Goal: Task Accomplishment & Management: Manage account settings

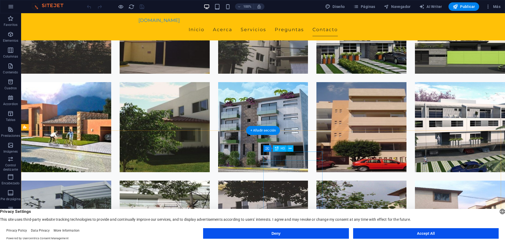
scroll to position [1932, 0]
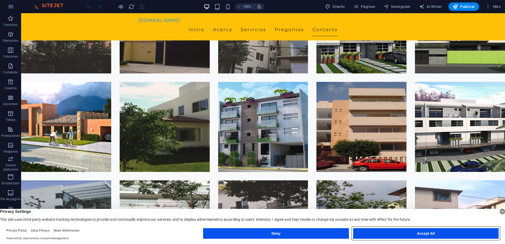
click at [420, 232] on button "Accept All" at bounding box center [426, 233] width 146 height 11
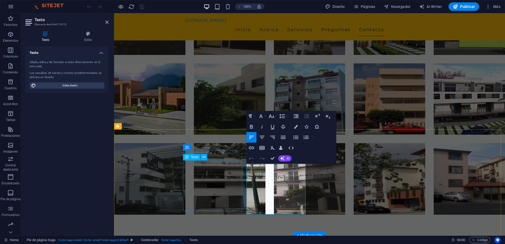
scroll to position [1876, 0]
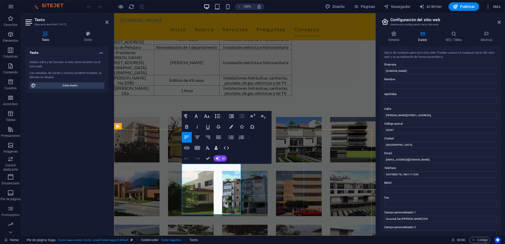
scroll to position [1854, 0]
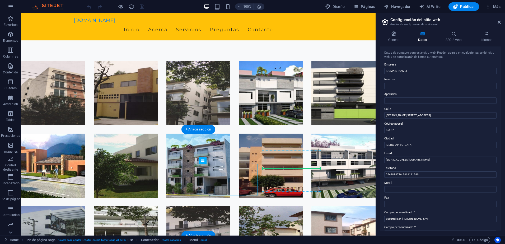
drag, startPoint x: 154, startPoint y: 168, endPoint x: 263, endPoint y: 169, distance: 108.3
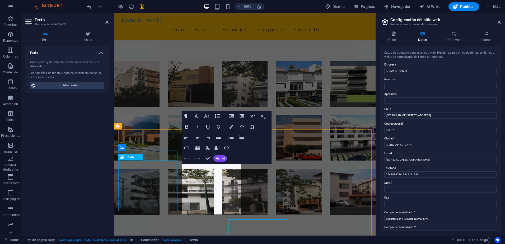
scroll to position [1798, 0]
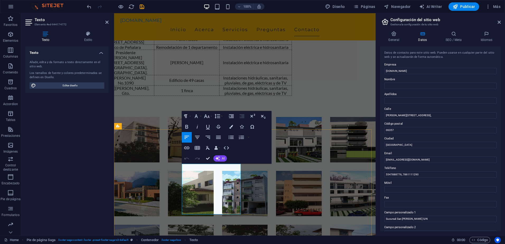
click at [390, 159] on input "[EMAIL_ADDRESS][DOMAIN_NAME]" at bounding box center [440, 160] width 112 height 6
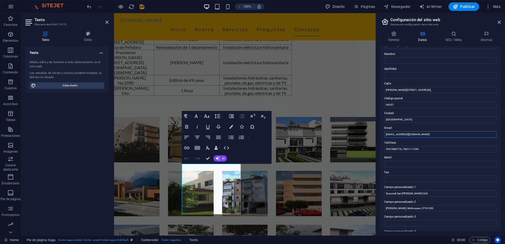
scroll to position [0, 0]
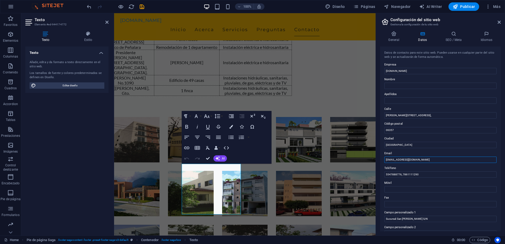
type input "[EMAIL_ADDRESS][DOMAIN_NAME]"
click at [498, 22] on icon at bounding box center [499, 22] width 3 height 4
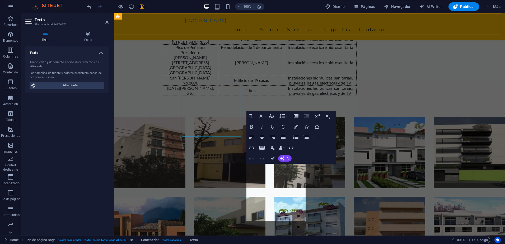
scroll to position [1876, 0]
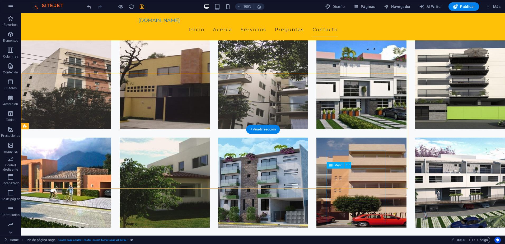
scroll to position [1932, 0]
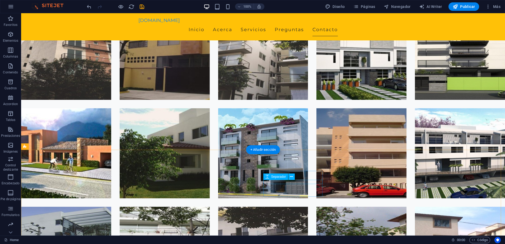
scroll to position [1940, 0]
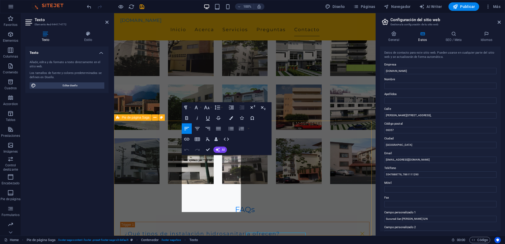
scroll to position [1807, 0]
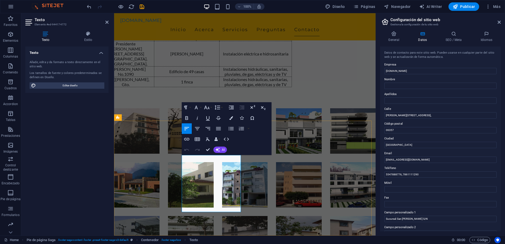
drag, startPoint x: 420, startPoint y: 173, endPoint x: 378, endPoint y: 174, distance: 42.0
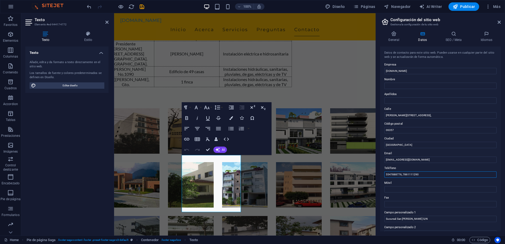
click at [378, 174] on div "General Datos SEO / Meta Idiomas Nombre del sitio web [DOMAIN_NAME] Logo Arrast…" at bounding box center [440, 131] width 129 height 209
type input "5"
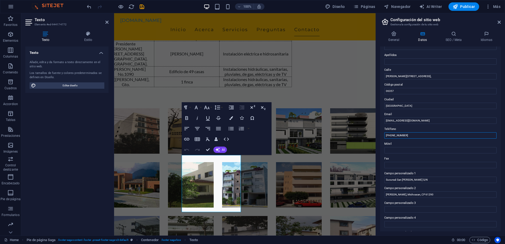
scroll to position [0, 0]
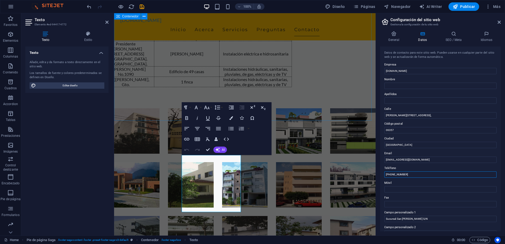
type input "[PHONE_NUMBER]"
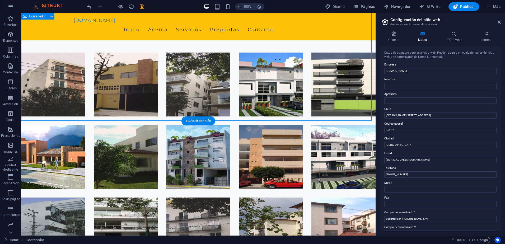
click at [501, 22] on aside "Configuración del sitio web Gestiona la configuración de tu sitio web General D…" at bounding box center [440, 124] width 129 height 222
click at [469, 8] on span "Publicar" at bounding box center [464, 6] width 22 height 5
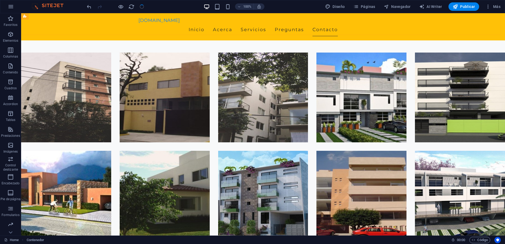
checkbox input "false"
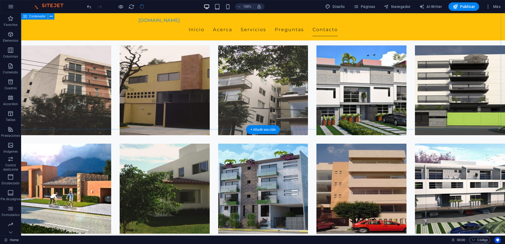
scroll to position [1835, 0]
